Goal: Information Seeking & Learning: Learn about a topic

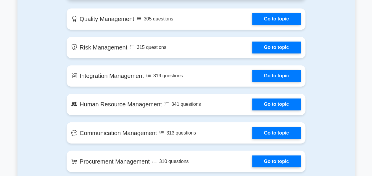
scroll to position [444, 0]
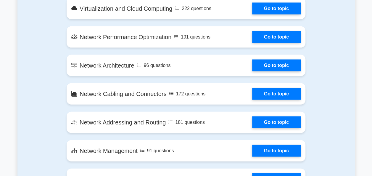
scroll to position [661, 0]
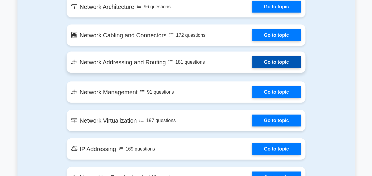
click at [252, 60] on link "Go to topic" at bounding box center [276, 62] width 49 height 12
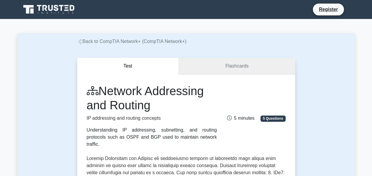
click at [202, 60] on link "Flashcards" at bounding box center [237, 66] width 116 height 17
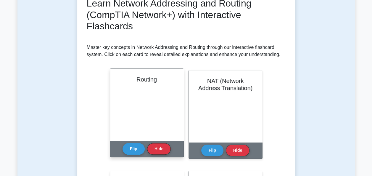
scroll to position [89, 0]
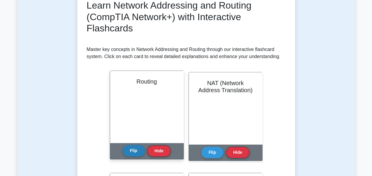
click at [133, 152] on button "Flip" at bounding box center [134, 151] width 22 height 12
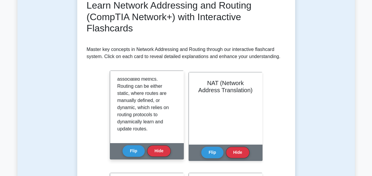
scroll to position [124, 0]
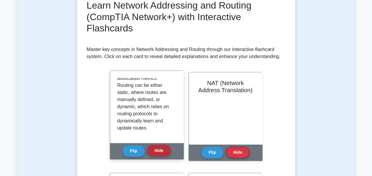
click at [159, 147] on button "Hide" at bounding box center [159, 151] width 24 height 12
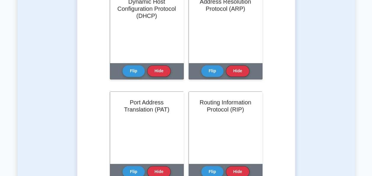
scroll to position [415, 0]
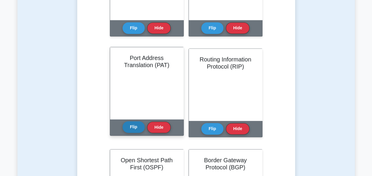
click at [143, 129] on button "Flip" at bounding box center [134, 127] width 22 height 12
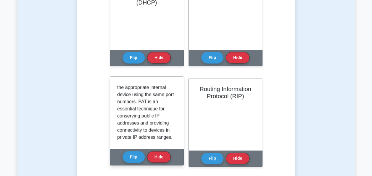
scroll to position [252, 0]
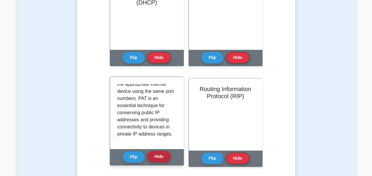
click at [162, 153] on button "Hide" at bounding box center [159, 157] width 24 height 12
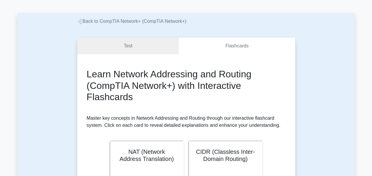
scroll to position [0, 0]
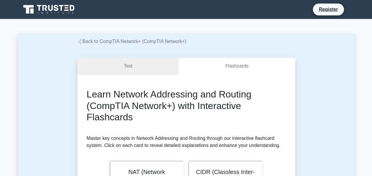
click at [140, 68] on link "Test" at bounding box center [128, 66] width 102 height 17
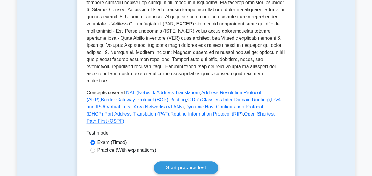
scroll to position [237, 0]
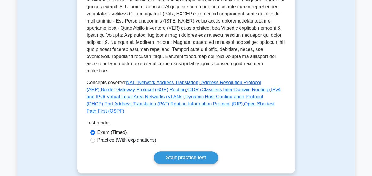
click at [97, 137] on label "Practice (With explanations)" at bounding box center [126, 140] width 59 height 7
click at [95, 138] on input "Practice (With explanations)" at bounding box center [92, 140] width 5 height 5
radio input "true"
click at [92, 130] on input "Exam (Timed)" at bounding box center [92, 132] width 5 height 5
radio input "true"
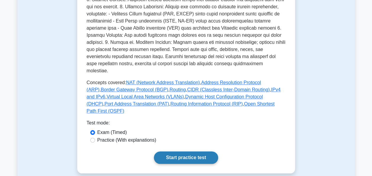
click at [174, 151] on link "Start practice test" at bounding box center [186, 157] width 64 height 12
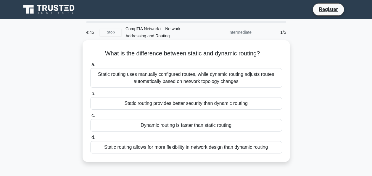
click at [178, 75] on div "Static routing uses manually configured routes, while dynamic routing adjusts r…" at bounding box center [186, 78] width 192 height 20
click at [90, 67] on input "a. Static routing uses manually configured routes, while dynamic routing adjust…" at bounding box center [90, 65] width 0 height 4
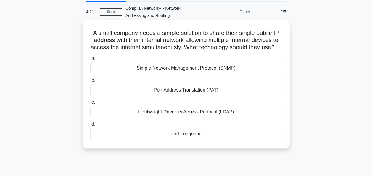
scroll to position [30, 0]
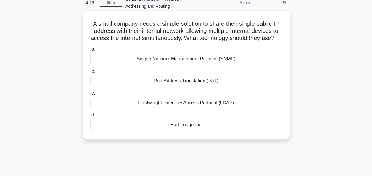
click at [196, 87] on div "Port Address Translation (PAT)" at bounding box center [186, 81] width 192 height 12
click at [90, 73] on input "b. Port Address Translation (PAT)" at bounding box center [90, 71] width 0 height 4
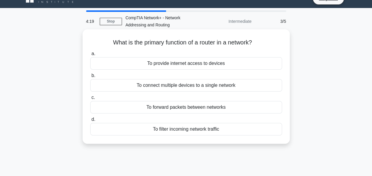
scroll to position [0, 0]
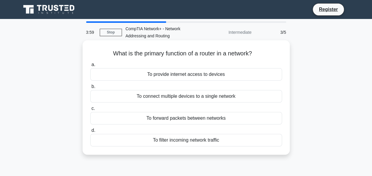
click at [185, 119] on div "To forward packets between networks" at bounding box center [186, 118] width 192 height 12
click at [90, 111] on input "c. To forward packets between networks" at bounding box center [90, 109] width 0 height 4
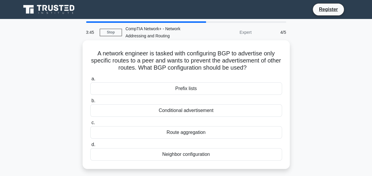
click at [191, 155] on div "Neighbor configuration" at bounding box center [186, 154] width 192 height 12
click at [90, 147] on input "d. Neighbor configuration" at bounding box center [90, 145] width 0 height 4
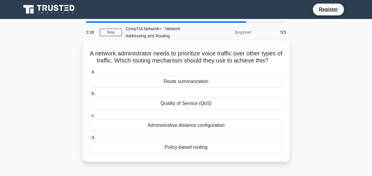
click at [178, 110] on div "Quality of Service (QoS)" at bounding box center [186, 103] width 192 height 12
click at [90, 96] on input "b. Quality of Service (QoS)" at bounding box center [90, 94] width 0 height 4
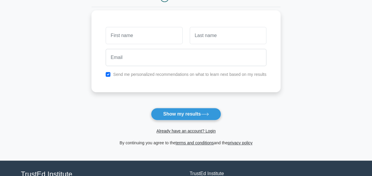
scroll to position [89, 0]
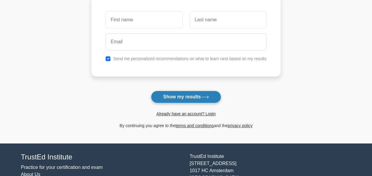
click at [171, 97] on button "Show my results" at bounding box center [186, 97] width 70 height 12
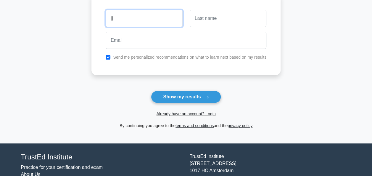
type input "jj"
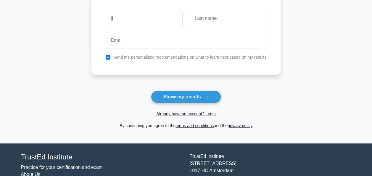
click at [187, 26] on div at bounding box center [228, 18] width 84 height 22
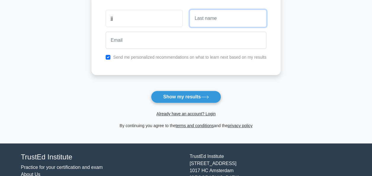
click at [195, 25] on input "text" at bounding box center [228, 18] width 77 height 17
type input "jj"
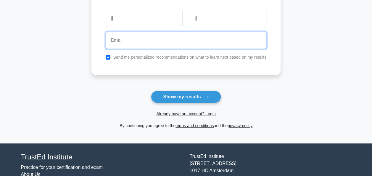
click at [185, 43] on input "email" at bounding box center [186, 40] width 161 height 17
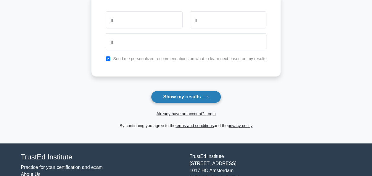
click at [179, 93] on button "Show my results" at bounding box center [186, 97] width 70 height 12
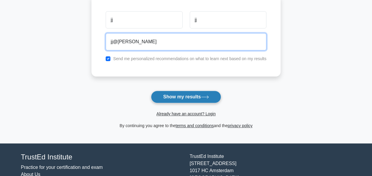
type input "jj@j.c"
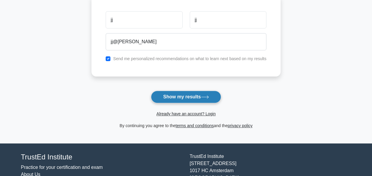
click at [191, 94] on button "Show my results" at bounding box center [186, 97] width 70 height 12
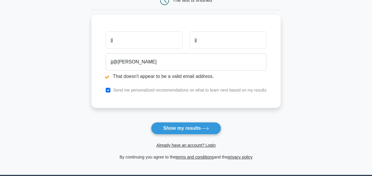
scroll to position [89, 0]
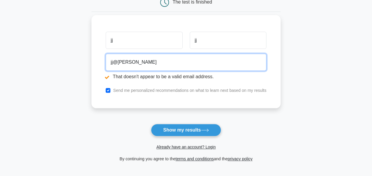
drag, startPoint x: 140, startPoint y: 66, endPoint x: 112, endPoint y: 66, distance: 27.3
click at [114, 66] on input "jj@j.c" at bounding box center [186, 62] width 161 height 17
type input "j"
paste input "figetop541@futebr.com"
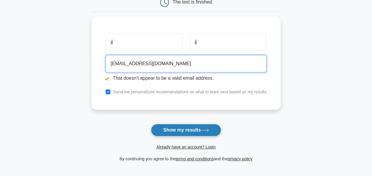
type input "figetop541@futebr.com"
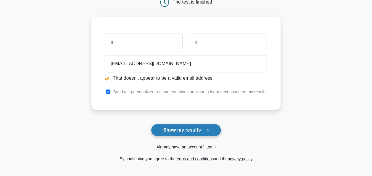
click at [198, 127] on button "Show my results" at bounding box center [186, 130] width 70 height 12
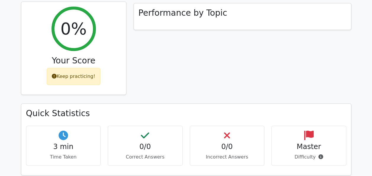
scroll to position [237, 0]
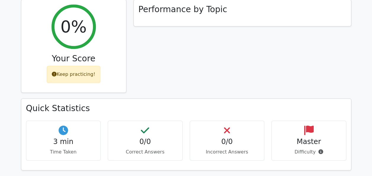
click at [74, 137] on h4 "3 min" at bounding box center [63, 141] width 65 height 9
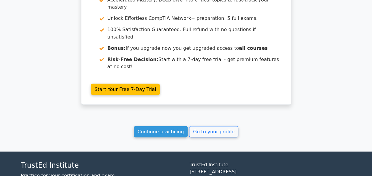
scroll to position [526, 0]
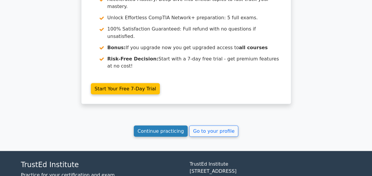
click at [152, 125] on link "Continue practicing" at bounding box center [161, 130] width 54 height 11
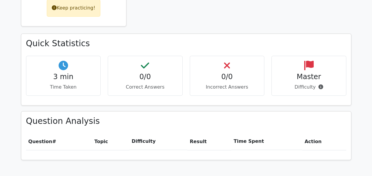
scroll to position [229, 0]
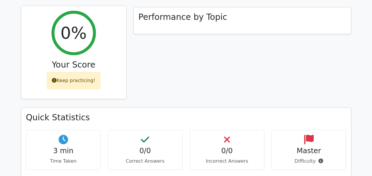
click at [73, 72] on div "Keep practicing!" at bounding box center [74, 80] width 54 height 17
click at [72, 36] on div "0% Your Score Keep practicing!" at bounding box center [73, 52] width 105 height 93
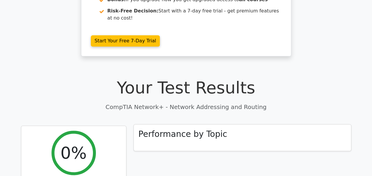
scroll to position [0, 0]
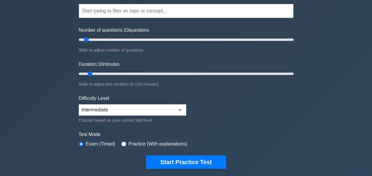
scroll to position [30, 0]
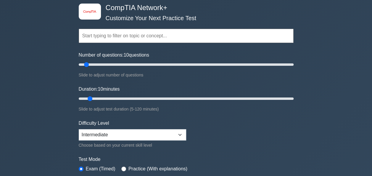
click at [144, 37] on input "text" at bounding box center [186, 36] width 215 height 14
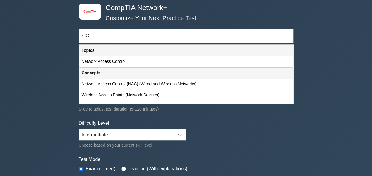
type input "C"
